Goal: Task Accomplishment & Management: Use online tool/utility

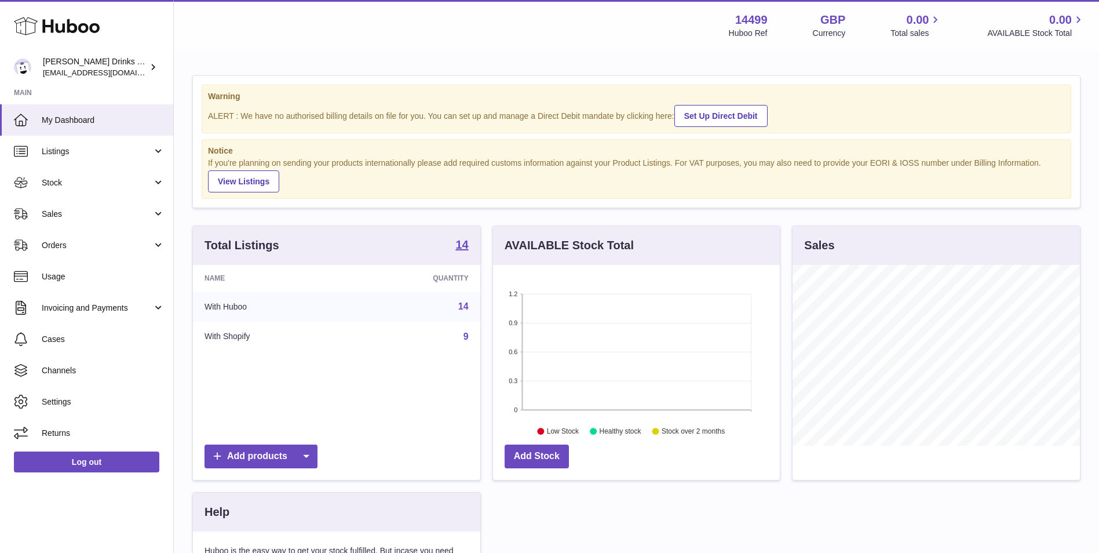
scroll to position [181, 287]
click at [120, 213] on span "Sales" at bounding box center [97, 214] width 111 height 11
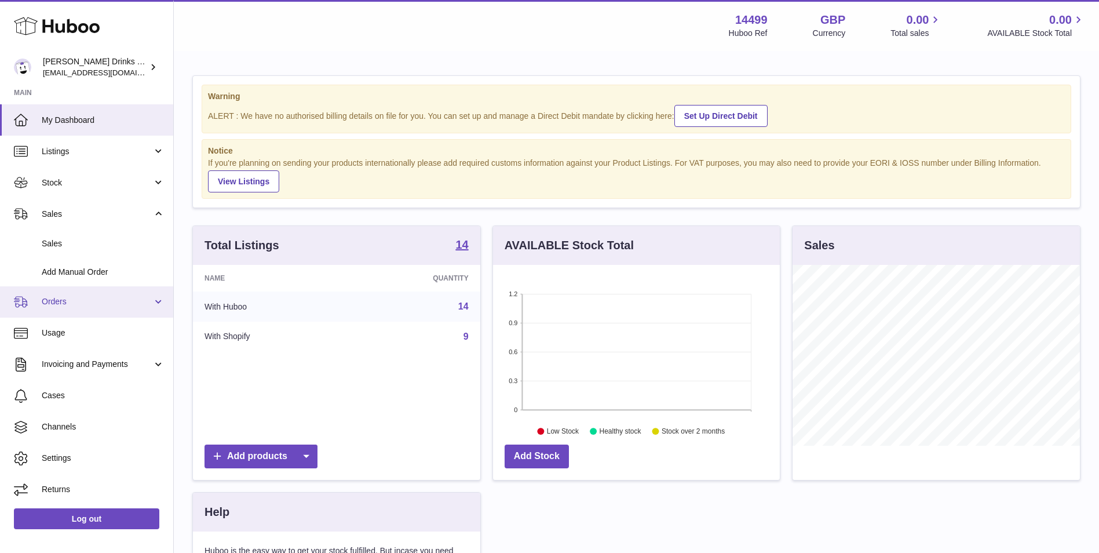
click at [127, 300] on span "Orders" at bounding box center [97, 301] width 111 height 11
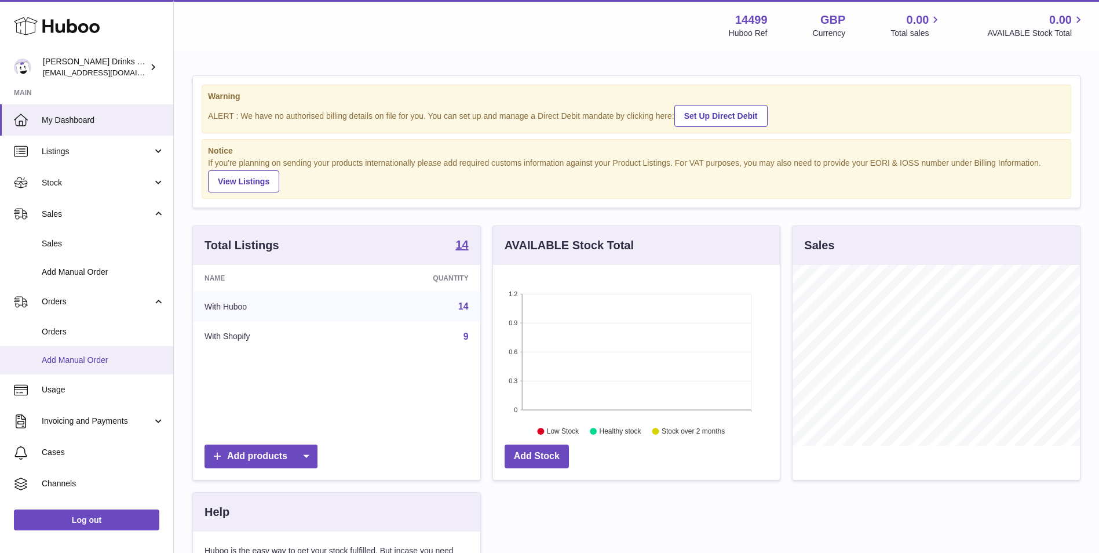
click at [123, 355] on span "Add Manual Order" at bounding box center [103, 360] width 123 height 11
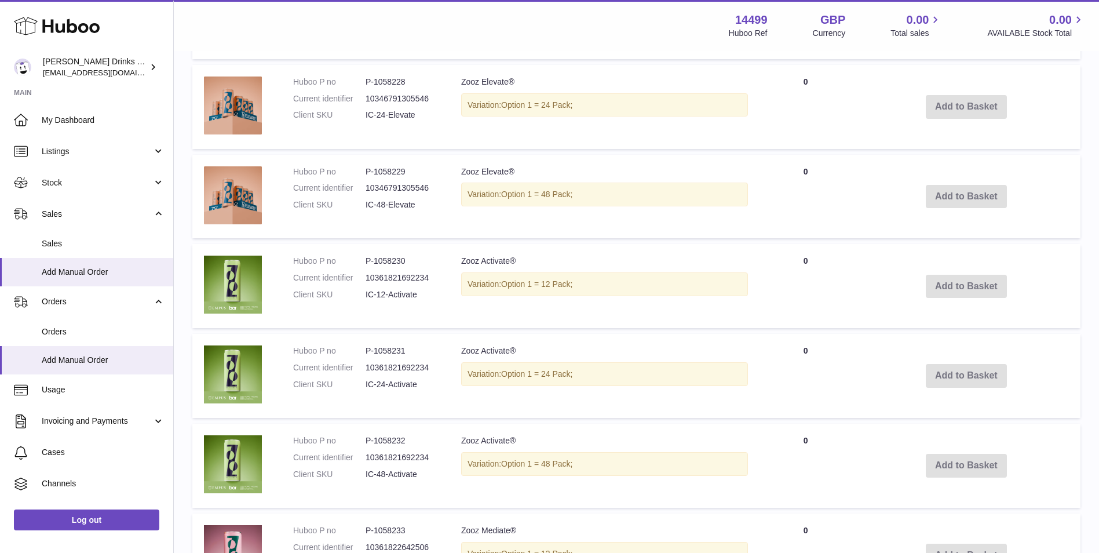
scroll to position [594, 0]
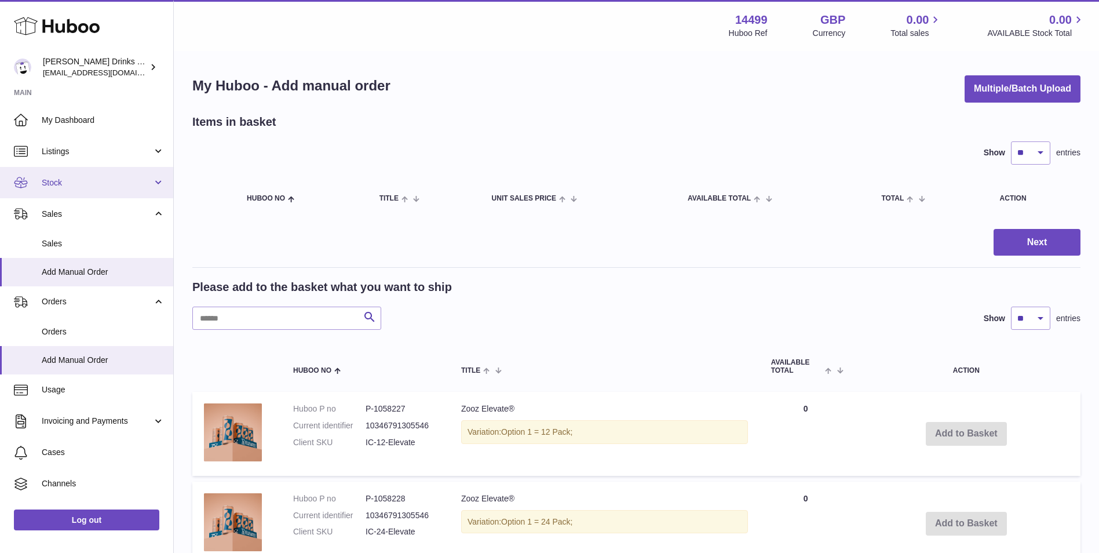
click at [108, 174] on link "Stock" at bounding box center [86, 182] width 173 height 31
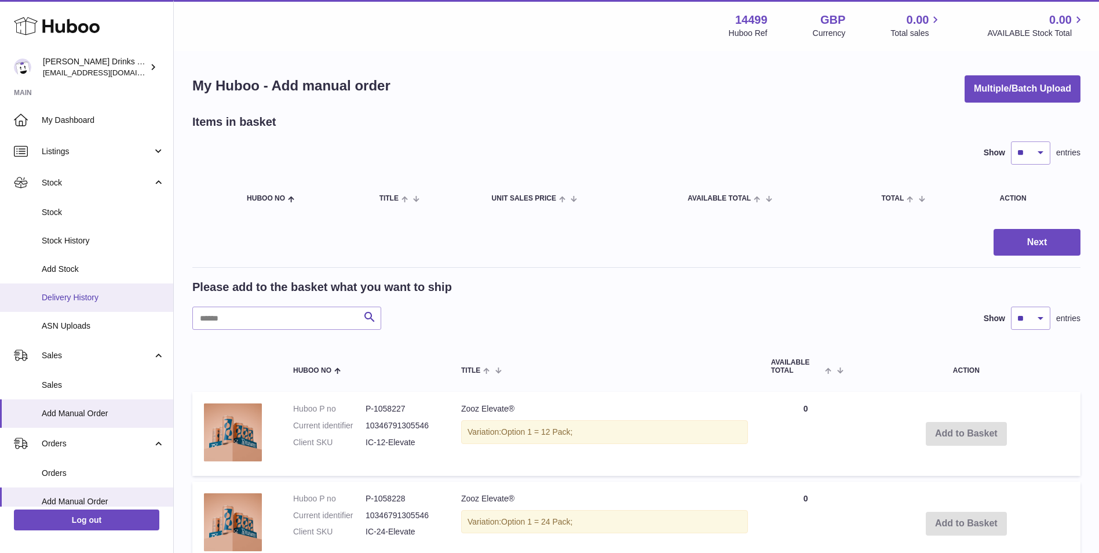
click at [97, 302] on span "Delivery History" at bounding box center [103, 297] width 123 height 11
